Goal: Information Seeking & Learning: Find specific page/section

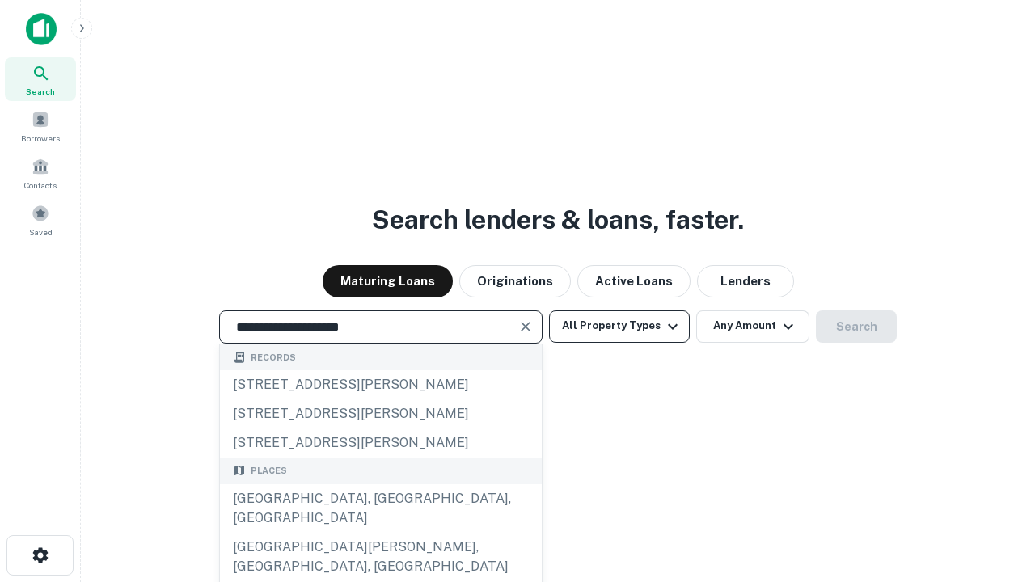
click at [380, 533] on div "[GEOGRAPHIC_DATA], [GEOGRAPHIC_DATA], [GEOGRAPHIC_DATA]" at bounding box center [381, 508] width 322 height 49
click at [619, 326] on button "All Property Types" at bounding box center [619, 327] width 141 height 32
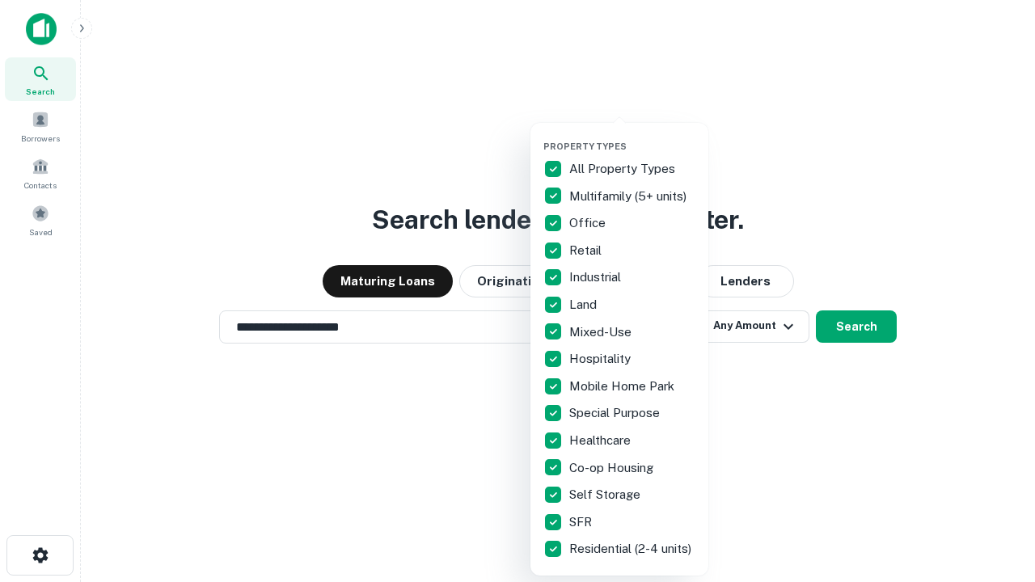
type input "**********"
click at [632, 136] on button "button" at bounding box center [632, 136] width 178 height 1
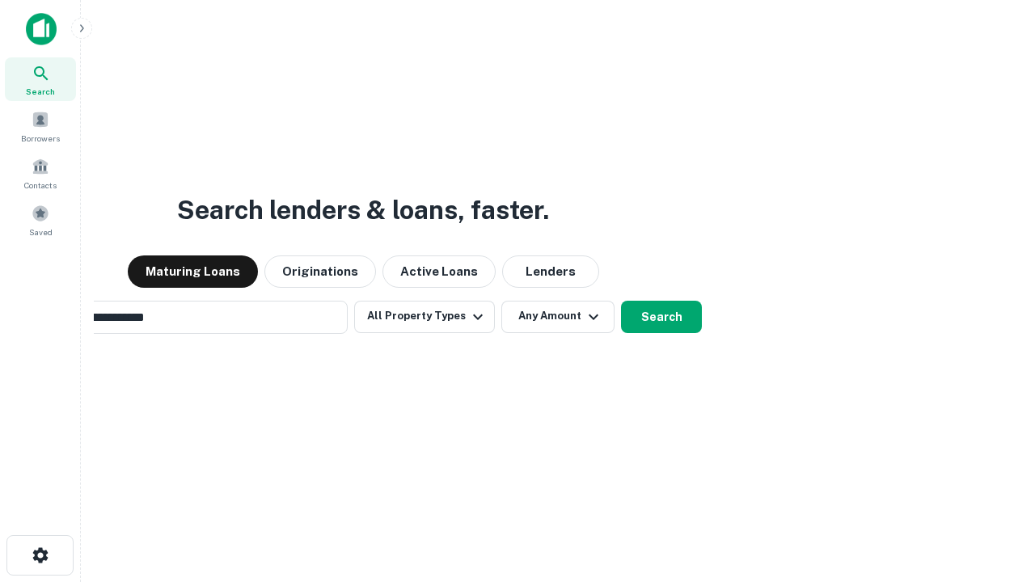
scroll to position [25, 0]
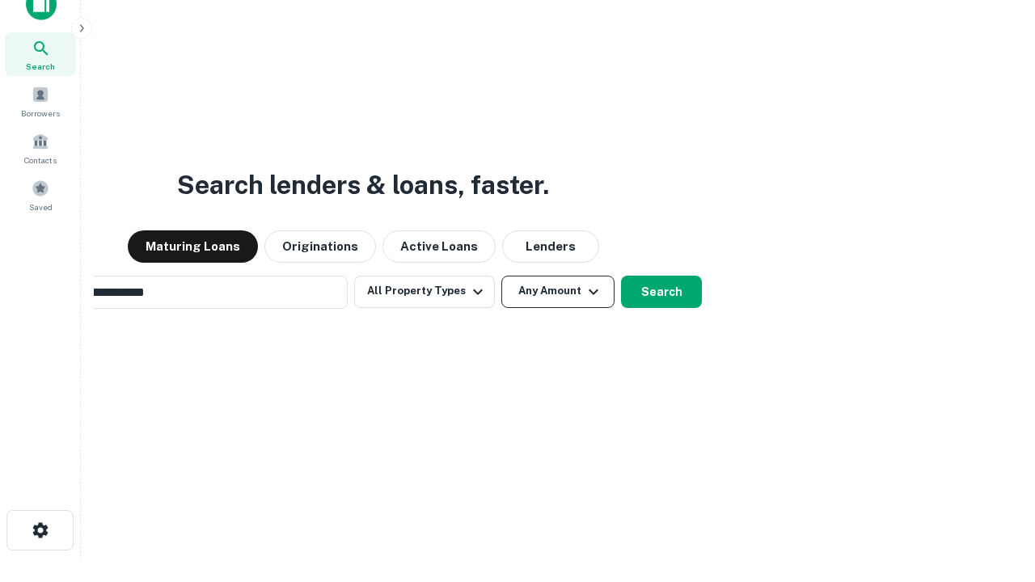
click at [501, 276] on button "Any Amount" at bounding box center [557, 292] width 113 height 32
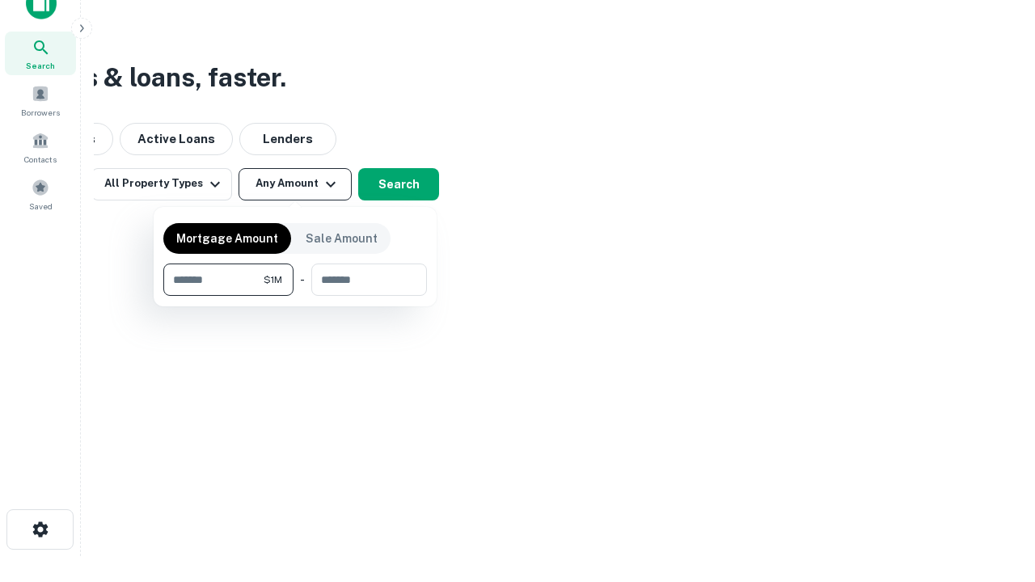
type input "*******"
click at [295, 296] on button "button" at bounding box center [295, 296] width 264 height 1
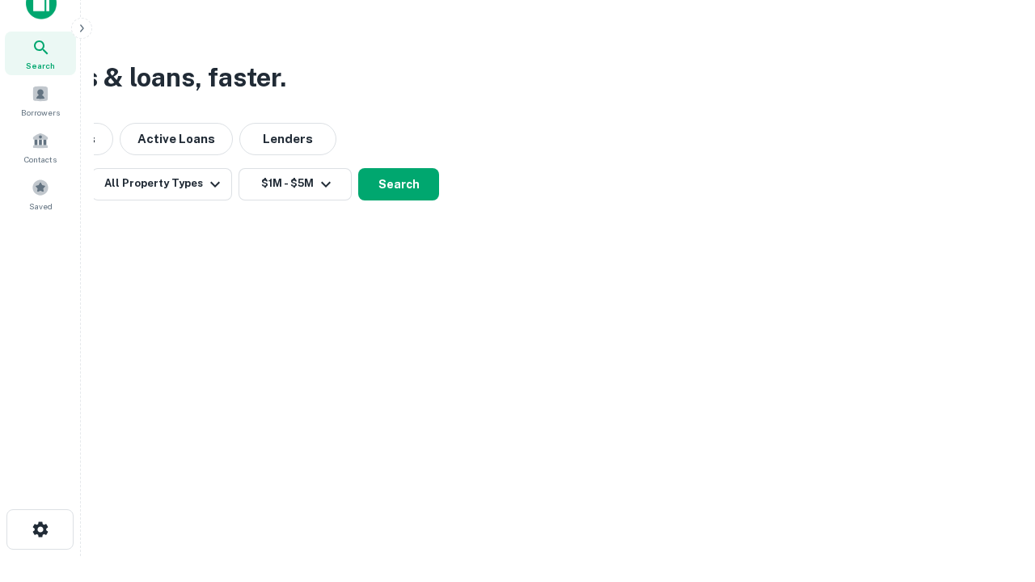
scroll to position [10, 298]
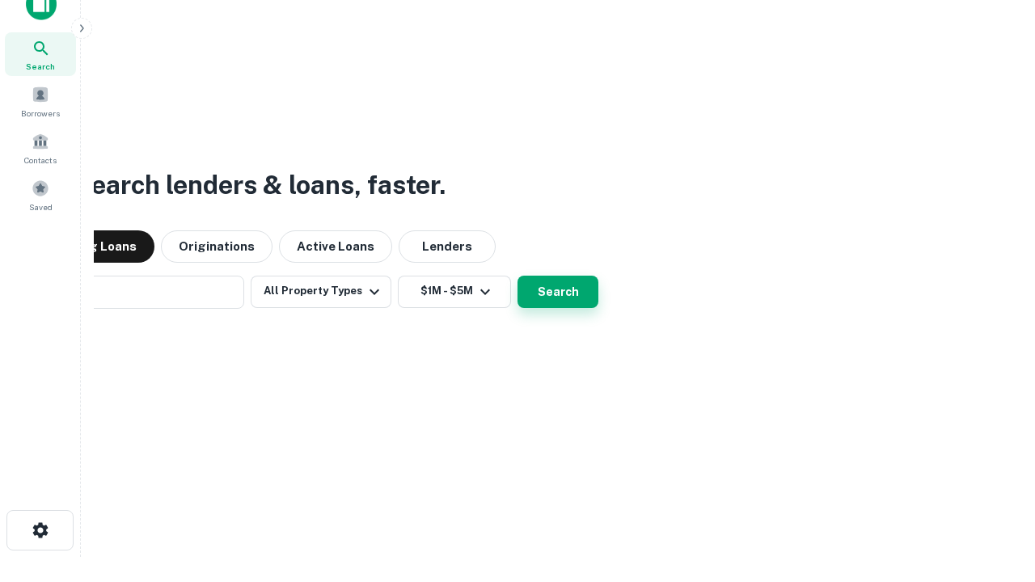
click at [518, 276] on button "Search" at bounding box center [558, 292] width 81 height 32
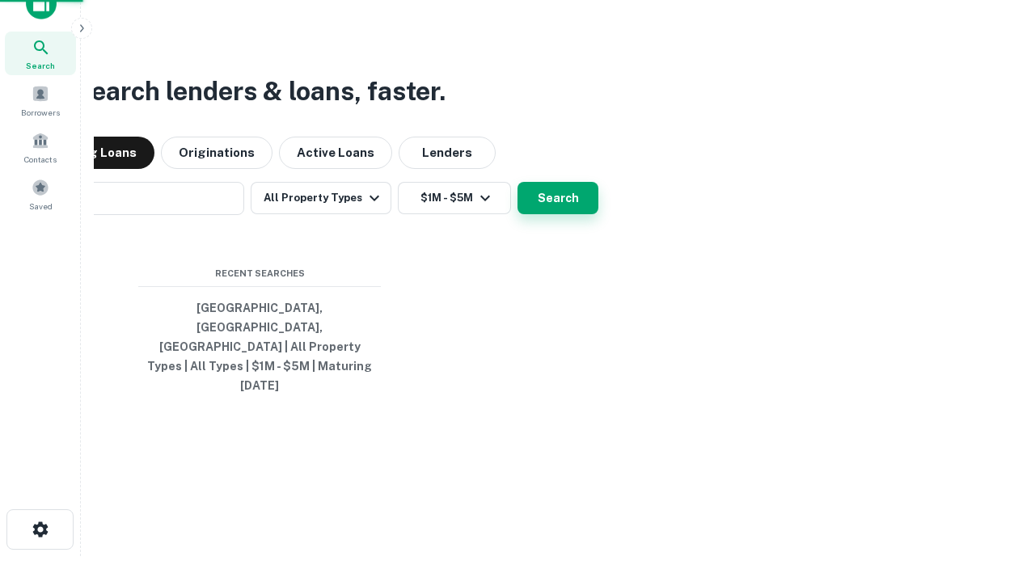
scroll to position [43, 458]
